Goal: Information Seeking & Learning: Learn about a topic

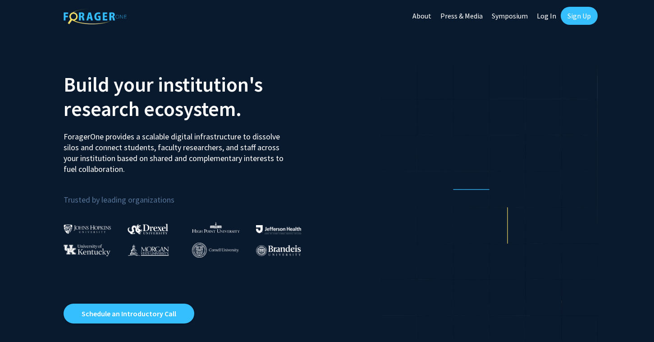
click at [544, 16] on link "Log In" at bounding box center [547, 16] width 28 height 32
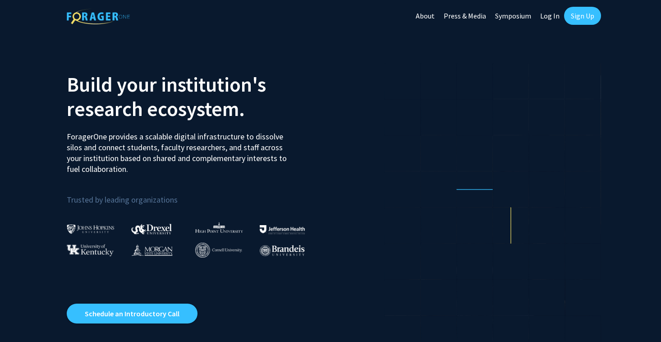
select select
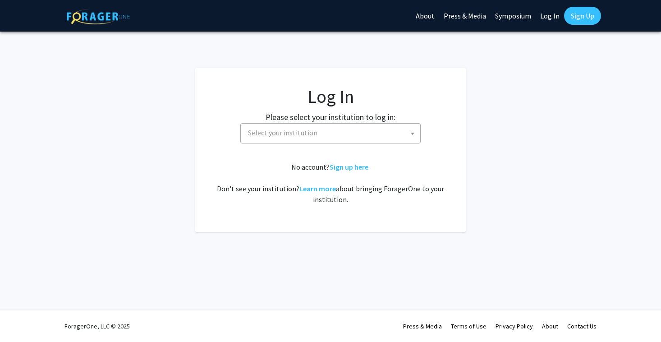
click at [335, 129] on span "Select your institution" at bounding box center [332, 133] width 176 height 18
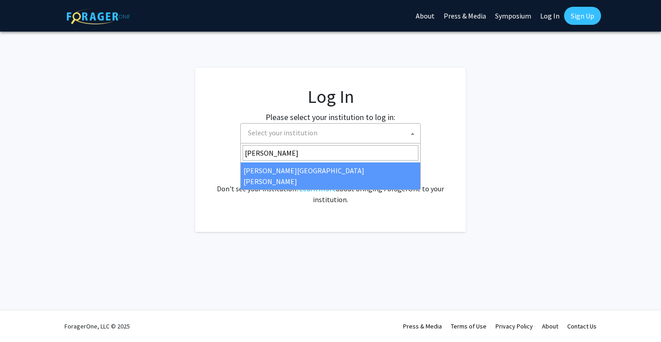
type input "[PERSON_NAME]"
select select "1"
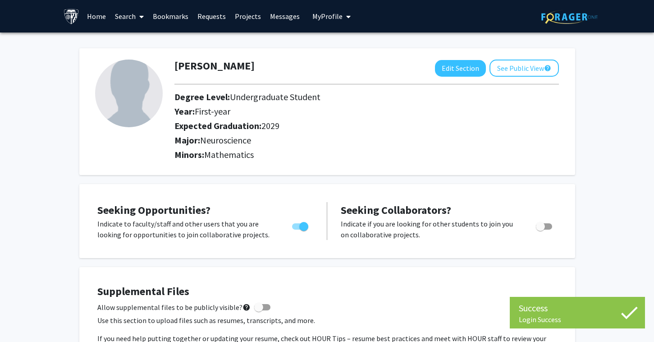
click at [137, 16] on span at bounding box center [140, 17] width 8 height 32
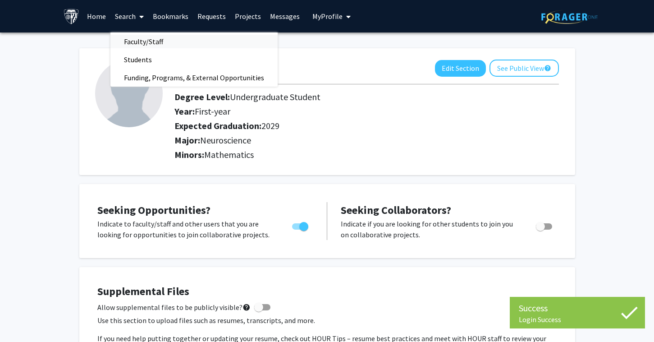
click at [150, 44] on span "Faculty/Staff" at bounding box center [143, 41] width 66 height 18
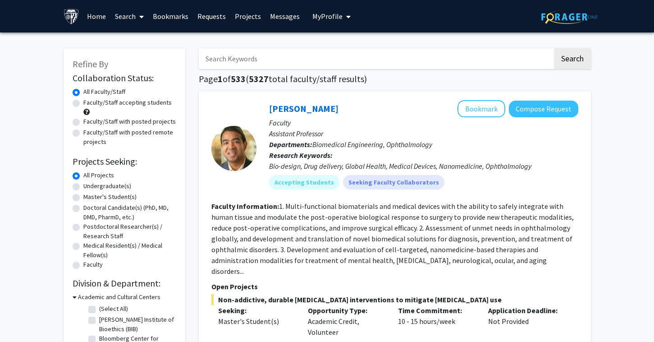
click at [292, 61] on input "Search Keywords" at bounding box center [376, 58] width 354 height 21
type input "neuro"
click at [572, 60] on button "Search" at bounding box center [572, 58] width 37 height 21
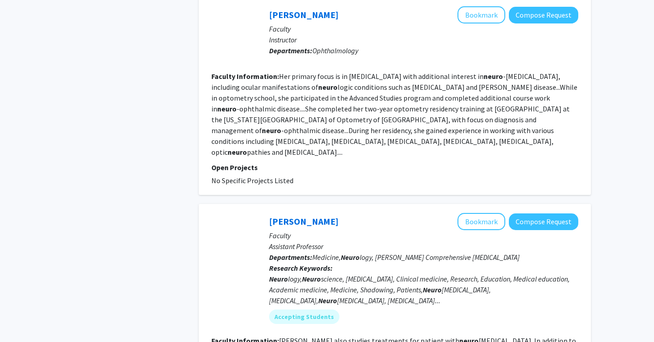
scroll to position [1438, 0]
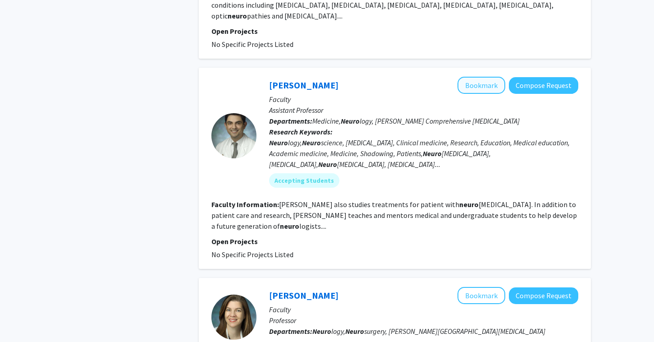
click at [470, 77] on button "Bookmark" at bounding box center [482, 85] width 48 height 17
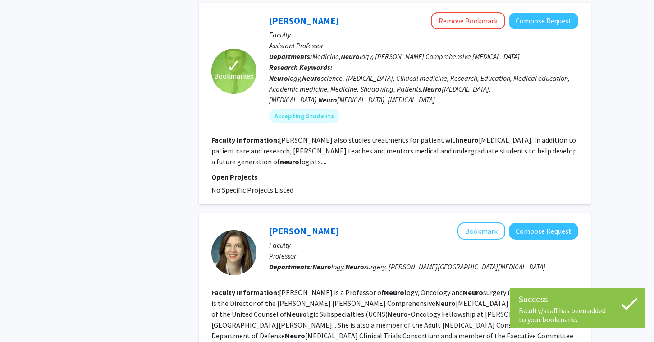
scroll to position [1420, 0]
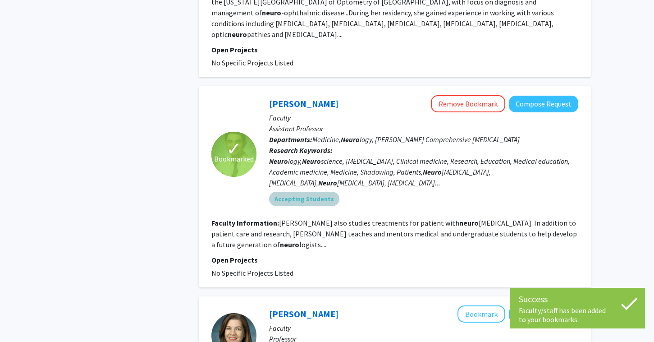
click at [317, 192] on mat-chip "Accepting Students" at bounding box center [304, 199] width 70 height 14
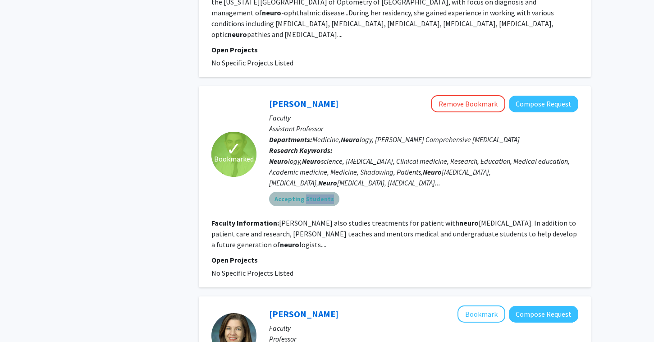
click at [317, 192] on mat-chip "Accepting Students" at bounding box center [304, 199] width 70 height 14
click at [316, 192] on mat-chip "Accepting Students" at bounding box center [304, 199] width 70 height 14
click at [384, 190] on div "Accepting Students" at bounding box center [423, 199] width 313 height 18
